Goal: Navigation & Orientation: Find specific page/section

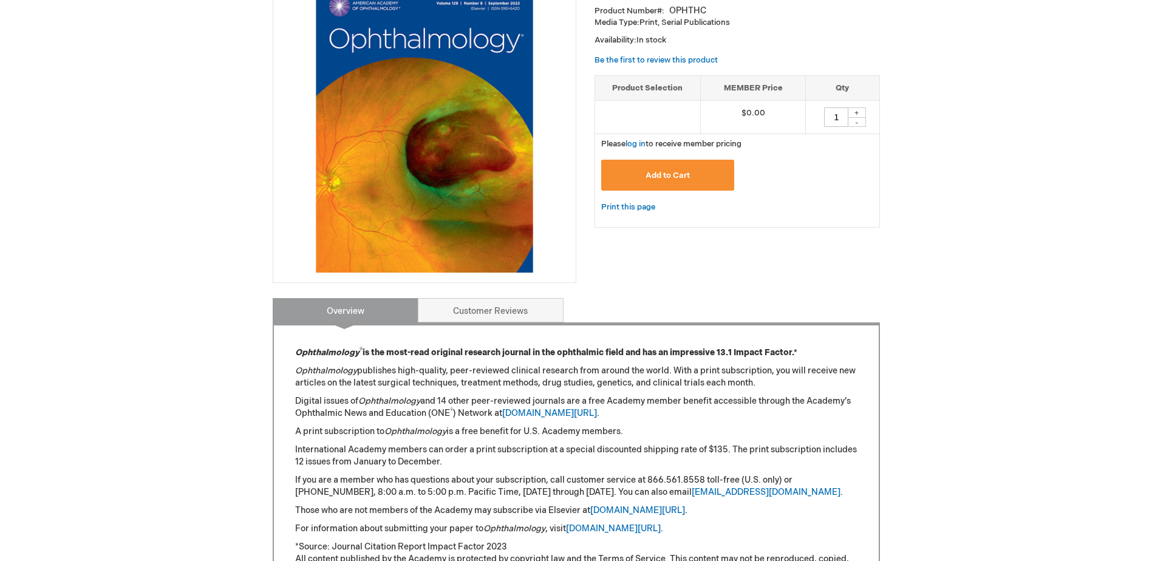
scroll to position [121, 0]
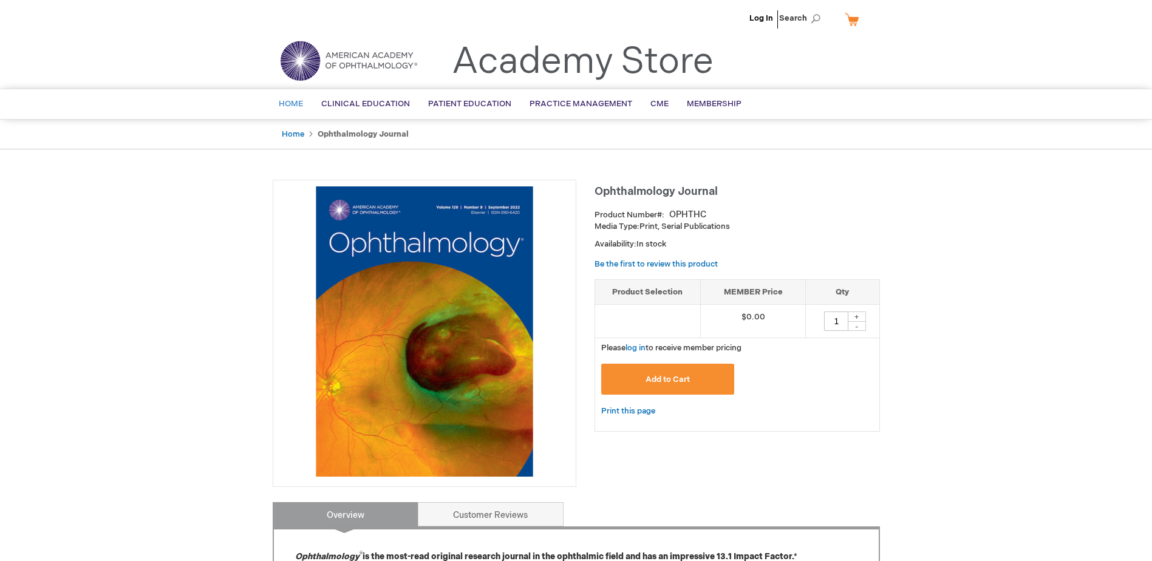
click at [298, 101] on span "Home" at bounding box center [291, 104] width 24 height 10
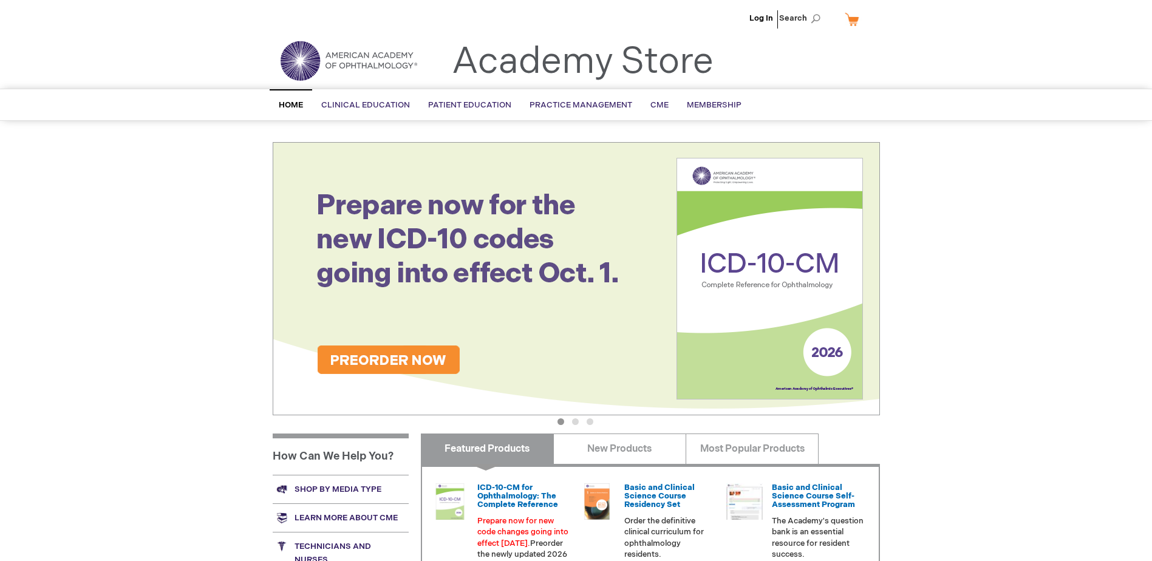
click at [289, 100] on link "Home" at bounding box center [291, 104] width 43 height 31
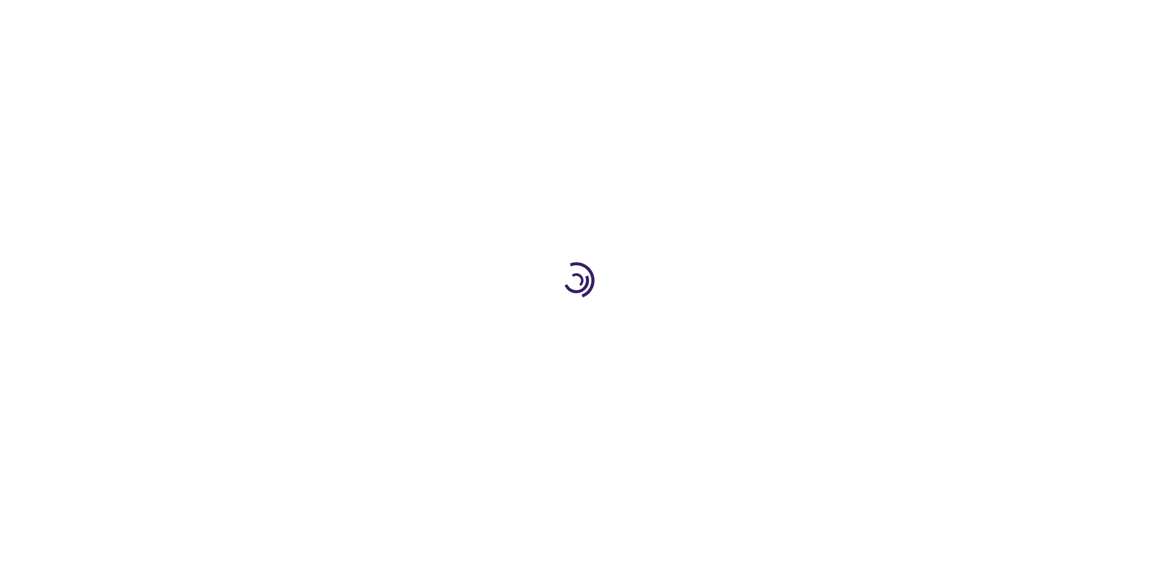
click at [287, 103] on div at bounding box center [576, 280] width 1152 height 561
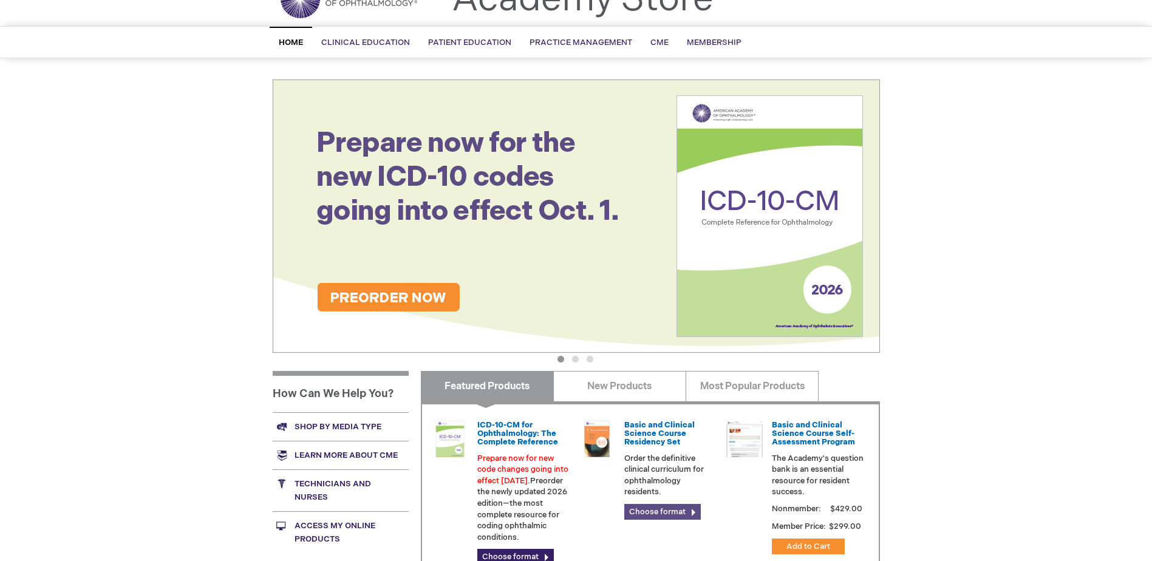
scroll to position [182, 0]
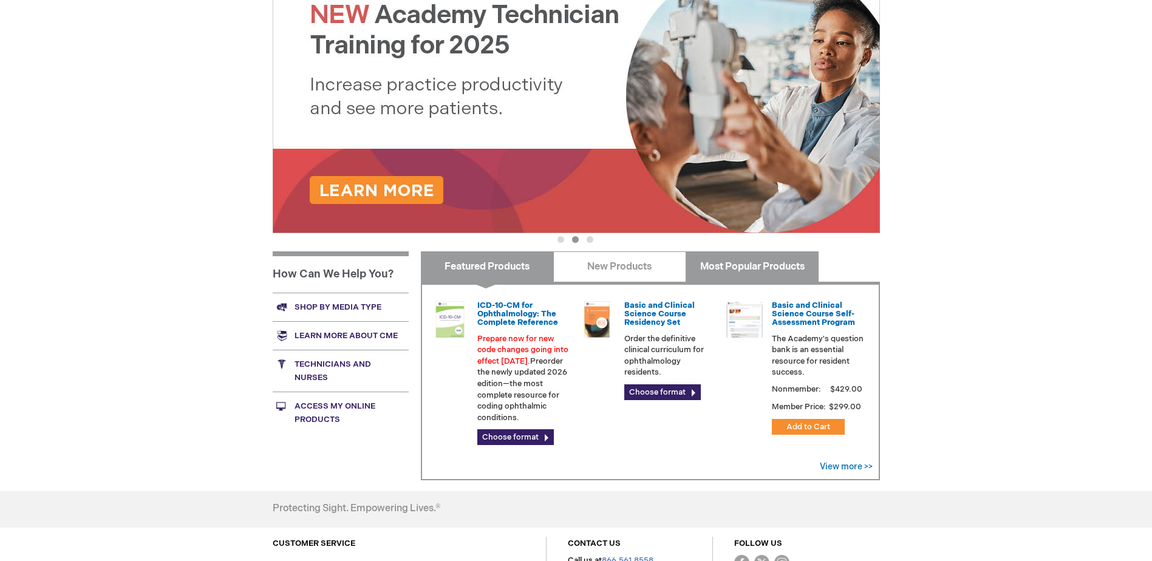
click at [742, 262] on link "Most Popular Products" at bounding box center [752, 266] width 133 height 30
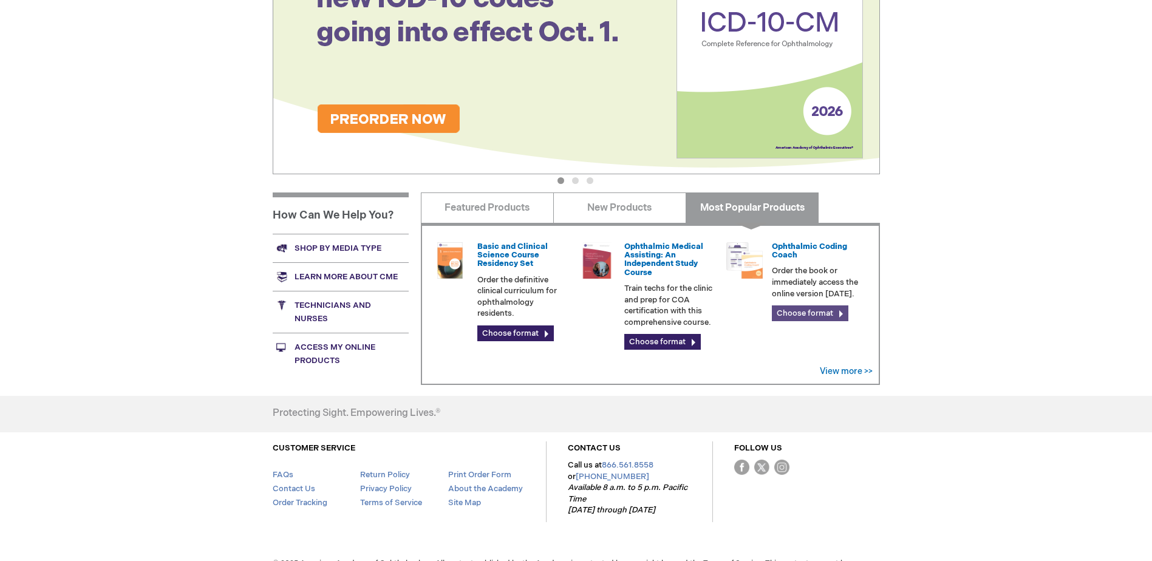
scroll to position [243, 0]
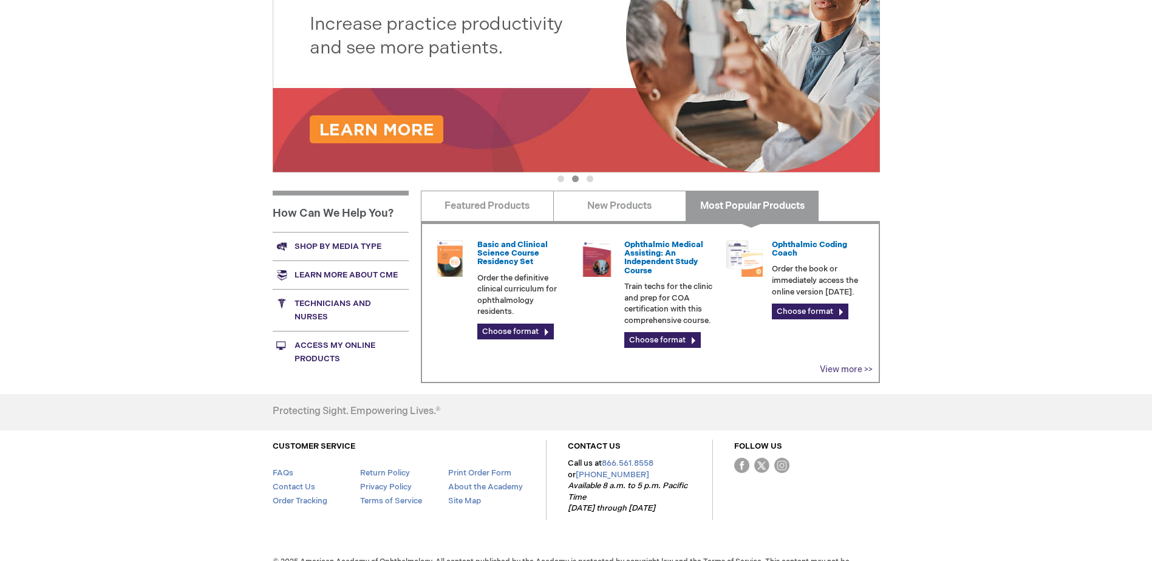
click at [847, 370] on link "View more >>" at bounding box center [846, 369] width 53 height 10
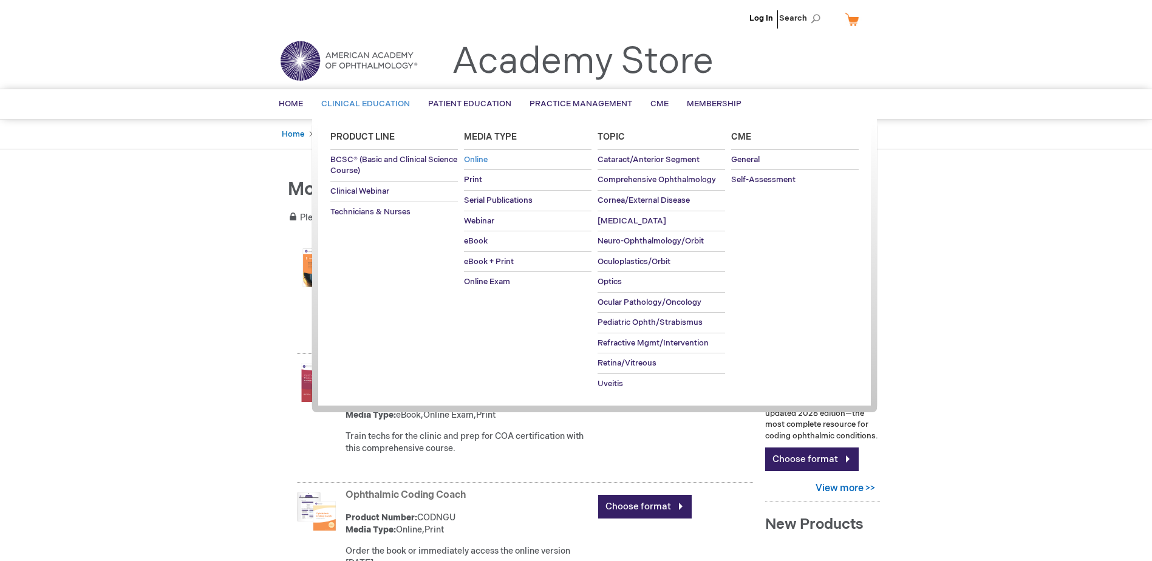
click at [482, 157] on span "Online" at bounding box center [476, 160] width 24 height 10
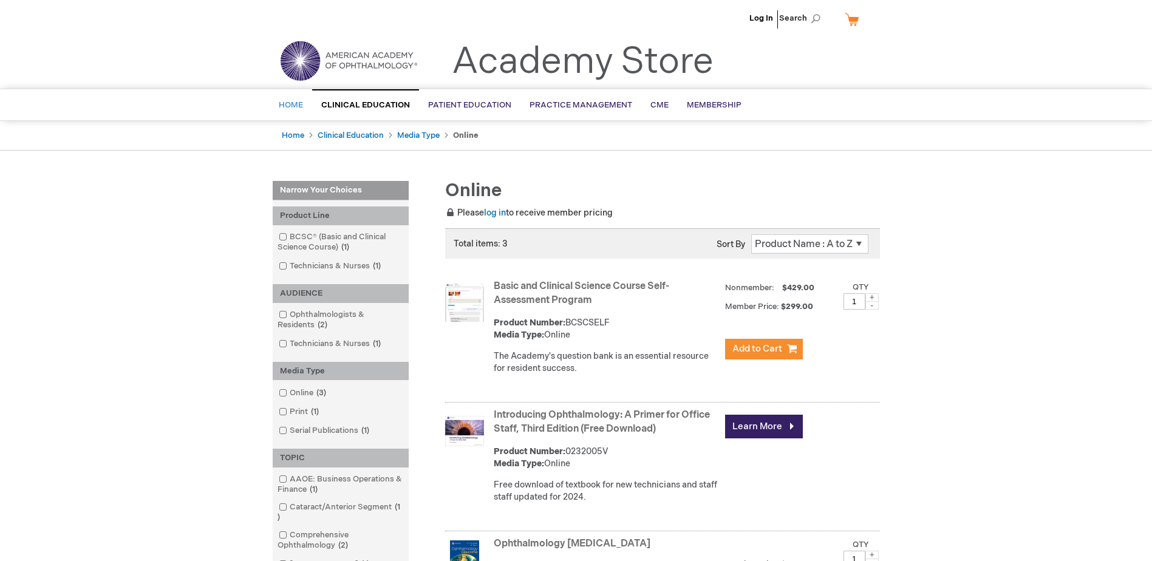
click at [290, 103] on span "Home" at bounding box center [291, 105] width 24 height 10
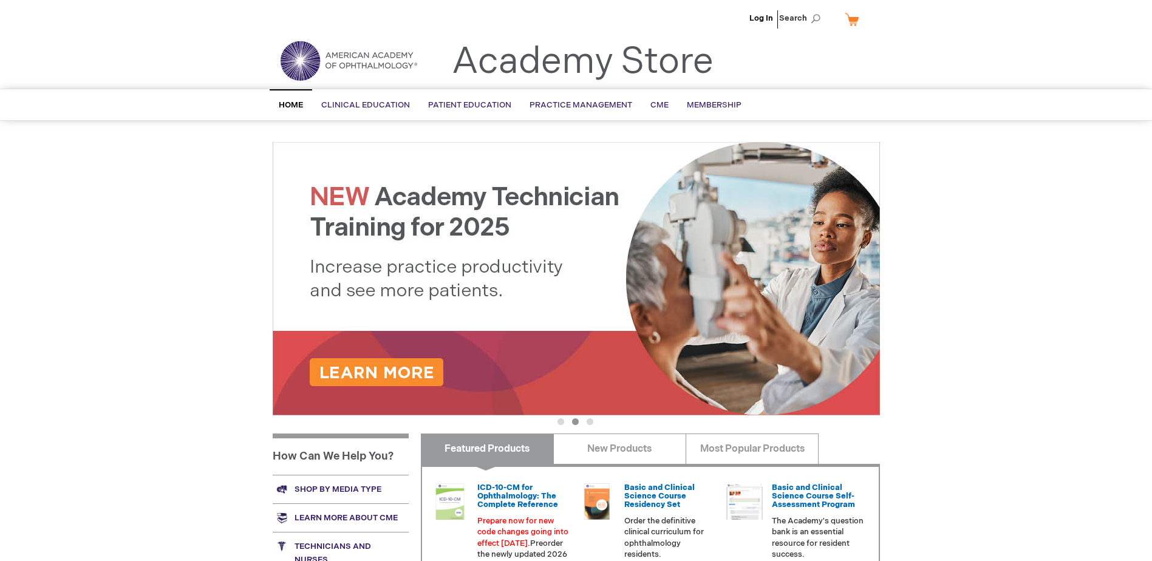
click at [375, 56] on img at bounding box center [349, 61] width 146 height 44
